Goal: Download file/media

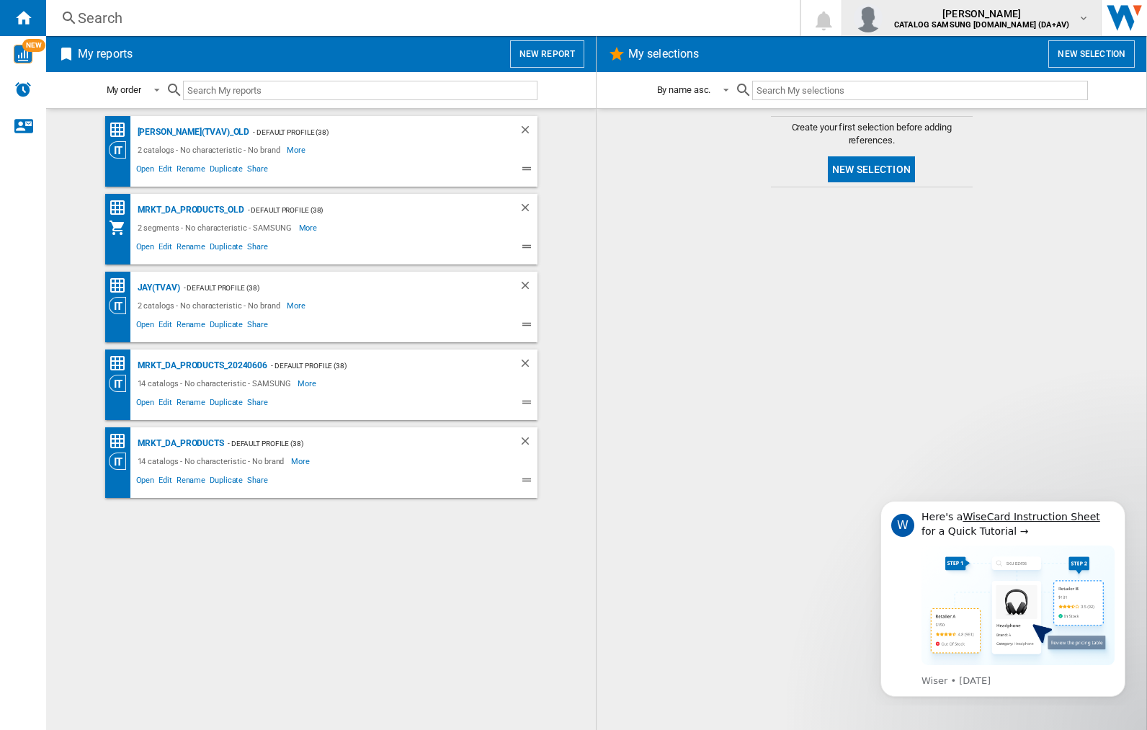
click at [882, 18] on img "button" at bounding box center [867, 18] width 29 height 29
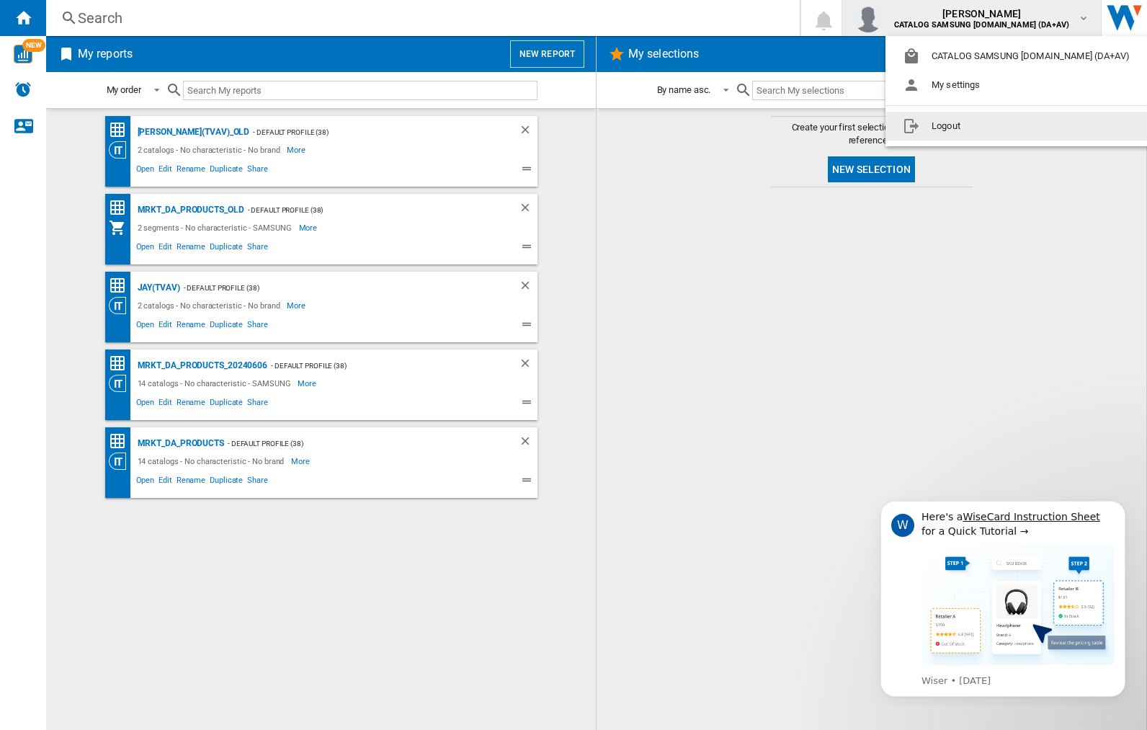
click at [996, 126] on button "Logout" at bounding box center [1018, 126] width 267 height 29
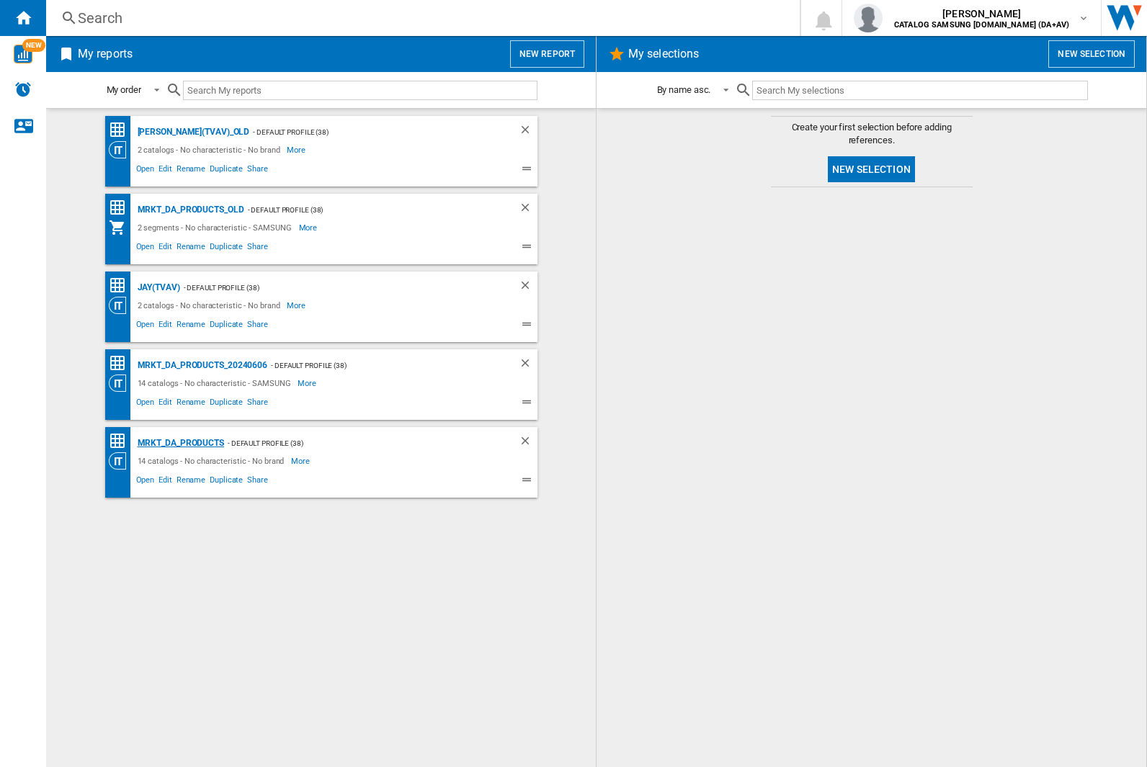
click at [180, 443] on div "MRKT_DA_PRODUCTS" at bounding box center [179, 443] width 90 height 18
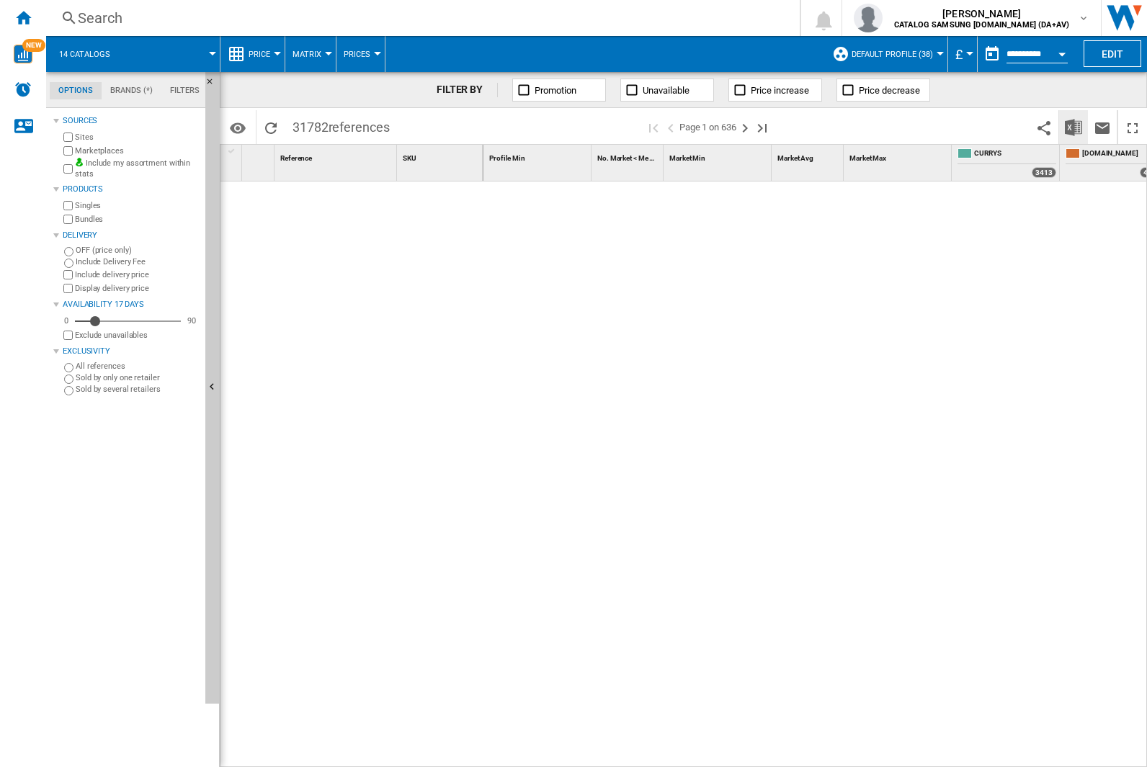
click at [1072, 126] on img "Download in Excel" at bounding box center [1072, 127] width 17 height 17
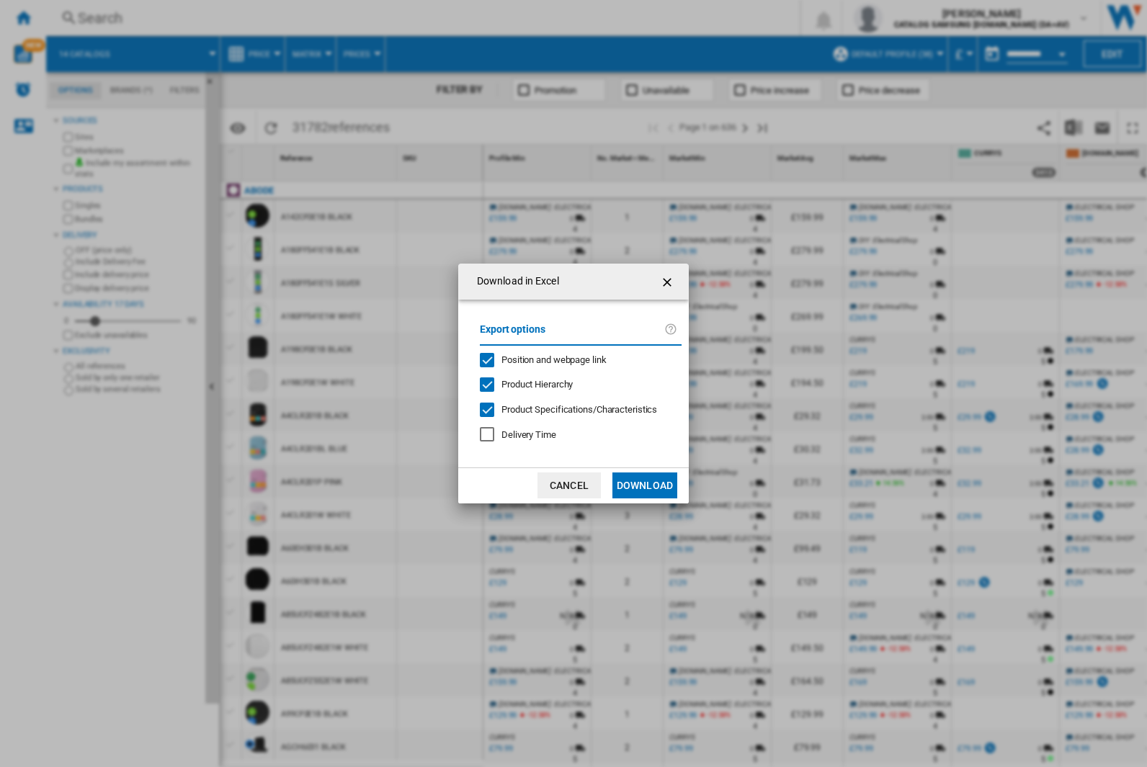
click at [544, 359] on span "Position and webpage link" at bounding box center [553, 359] width 105 height 11
click at [645, 485] on button "Download" at bounding box center [644, 485] width 65 height 26
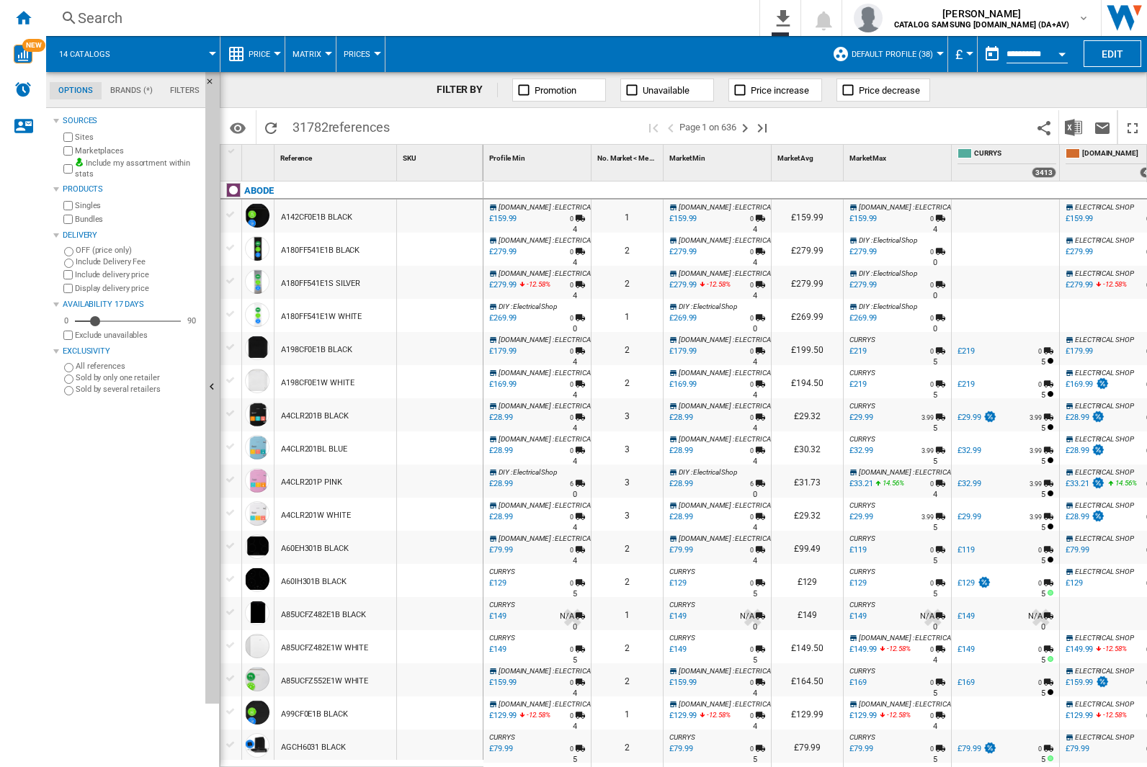
click at [1050, 96] on div "FILTER BY Promotion Unavailable Price increase Price decrease" at bounding box center [683, 90] width 927 height 36
